Goal: Information Seeking & Learning: Learn about a topic

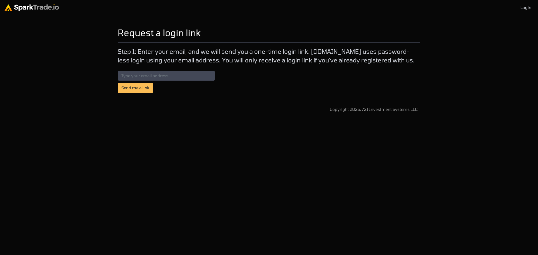
click at [27, 6] on img at bounding box center [31, 7] width 54 height 7
click at [9, 11] on img at bounding box center [31, 7] width 54 height 7
drag, startPoint x: 24, startPoint y: 9, endPoint x: 37, endPoint y: 3, distance: 14.9
click at [24, 9] on img at bounding box center [31, 7] width 54 height 7
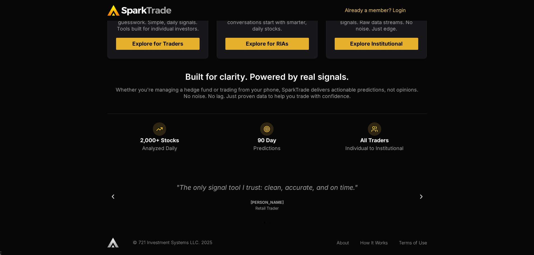
scroll to position [314, 0]
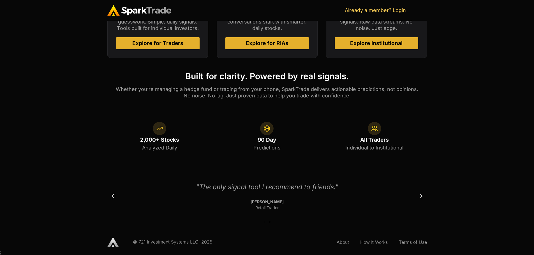
click at [264, 137] on span "90 Day" at bounding box center [266, 139] width 19 height 7
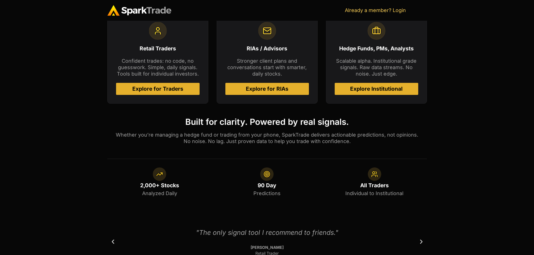
scroll to position [202, 0]
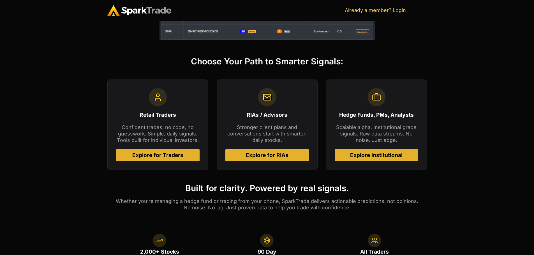
click at [272, 156] on span "Explore for RIAs" at bounding box center [267, 155] width 43 height 5
click at [378, 155] on span "Explore Institutional" at bounding box center [376, 155] width 52 height 5
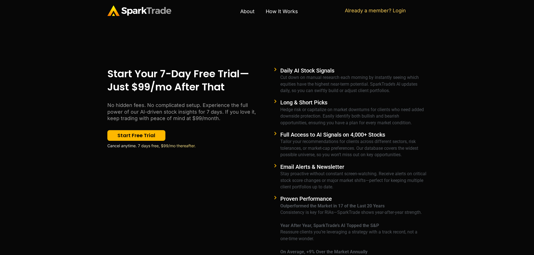
scroll to position [625, 0]
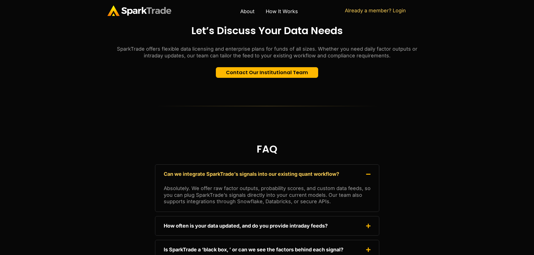
scroll to position [1136, 0]
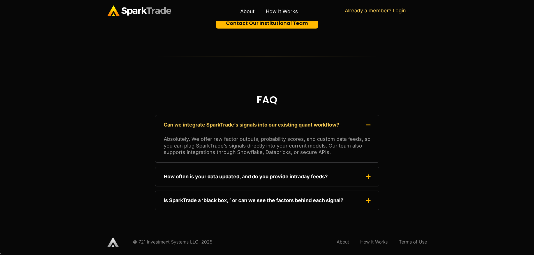
click at [210, 197] on div "Is SparkTrade a ‘black box, ’ or can we see the factors behind each signal?" at bounding box center [267, 200] width 218 height 13
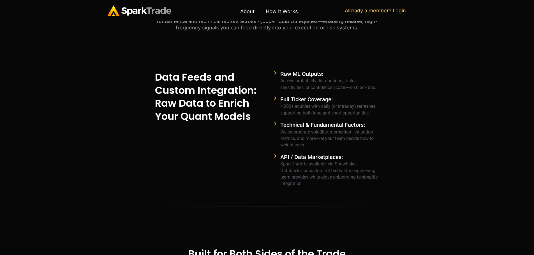
scroll to position [296, 0]
